Goal: Check status

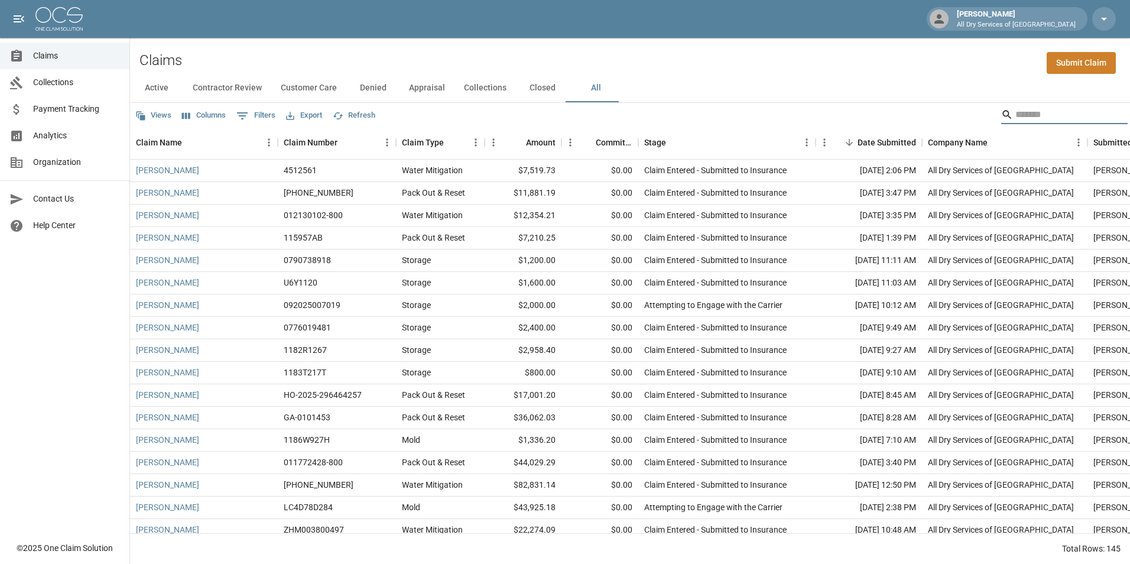
drag, startPoint x: 0, startPoint y: 0, endPoint x: 66, endPoint y: 50, distance: 82.7
click at [66, 50] on span "Claims" at bounding box center [76, 56] width 87 height 12
click at [1023, 119] on input "Search" at bounding box center [1063, 114] width 95 height 19
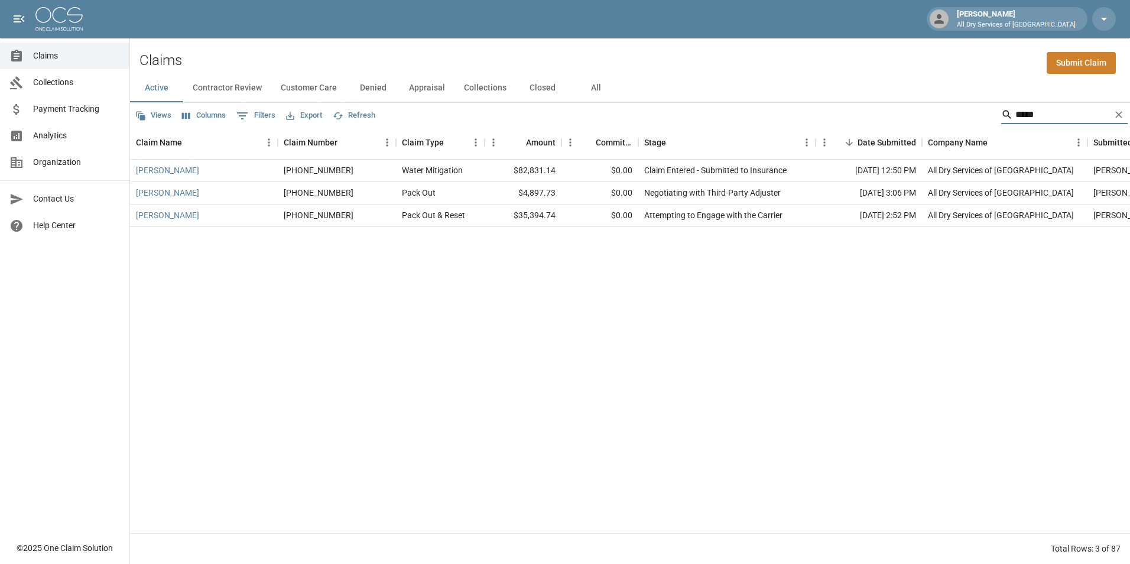
type input "*****"
click at [303, 87] on button "Customer Care" at bounding box center [308, 88] width 75 height 28
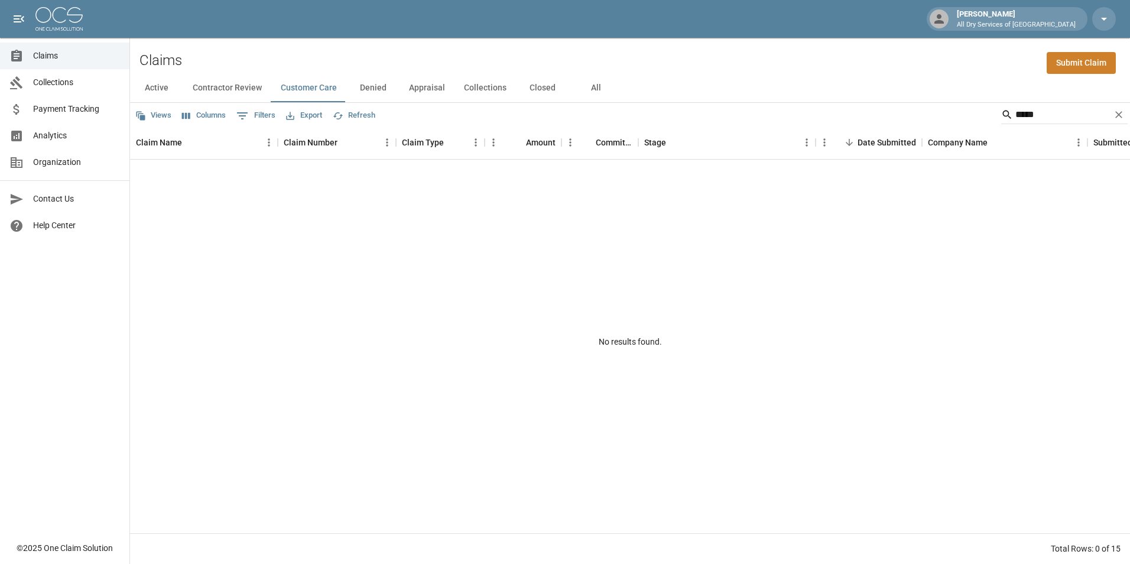
click at [586, 88] on button "All" at bounding box center [595, 88] width 53 height 28
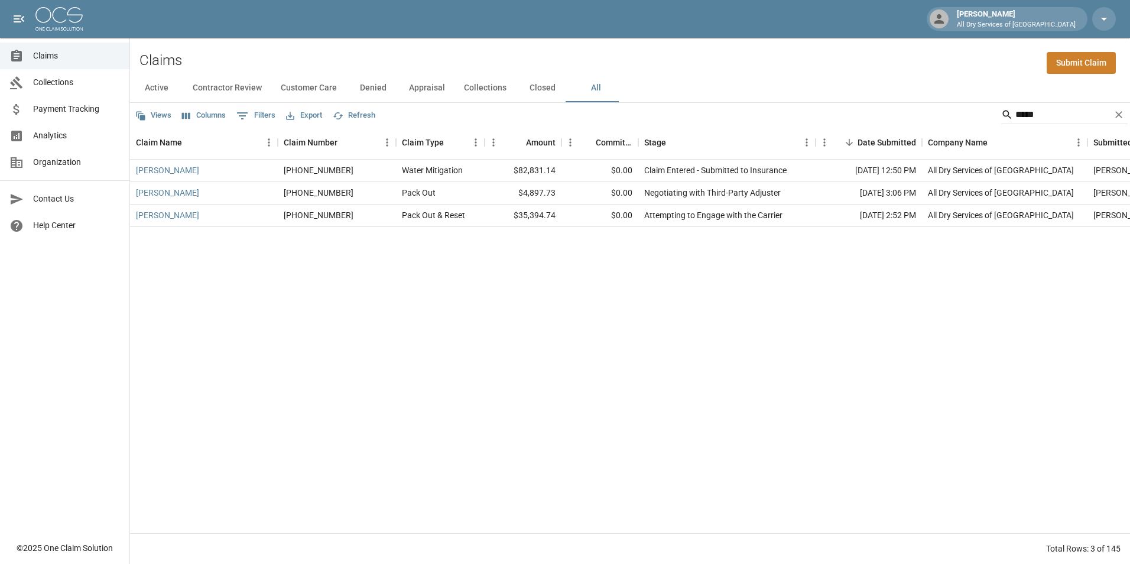
click at [92, 135] on span "Analytics" at bounding box center [76, 135] width 87 height 12
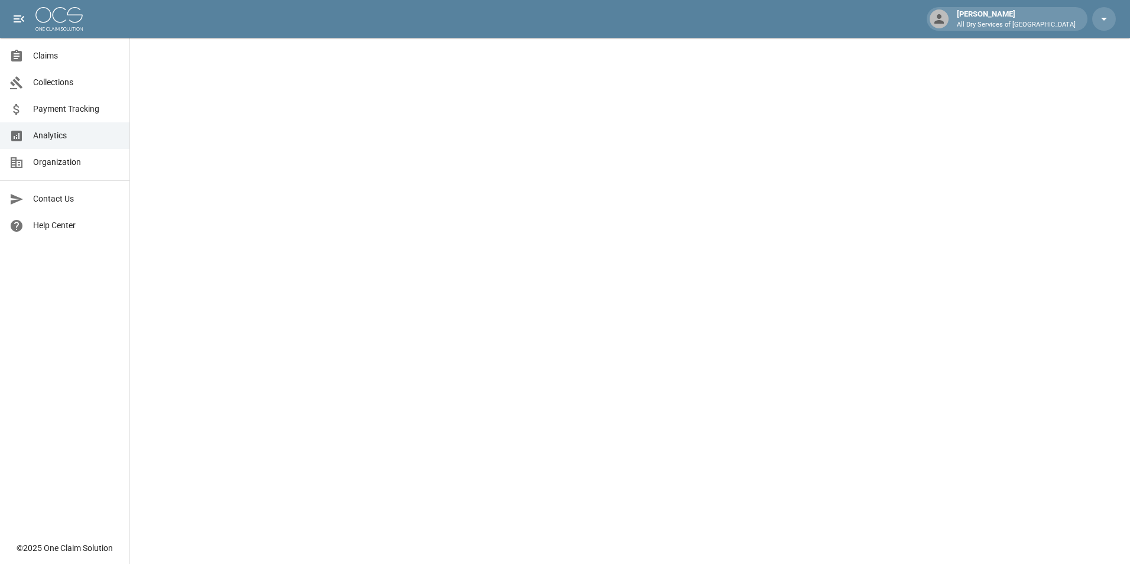
click at [72, 48] on link "Claims" at bounding box center [64, 56] width 129 height 27
